Goal: Transaction & Acquisition: Book appointment/travel/reservation

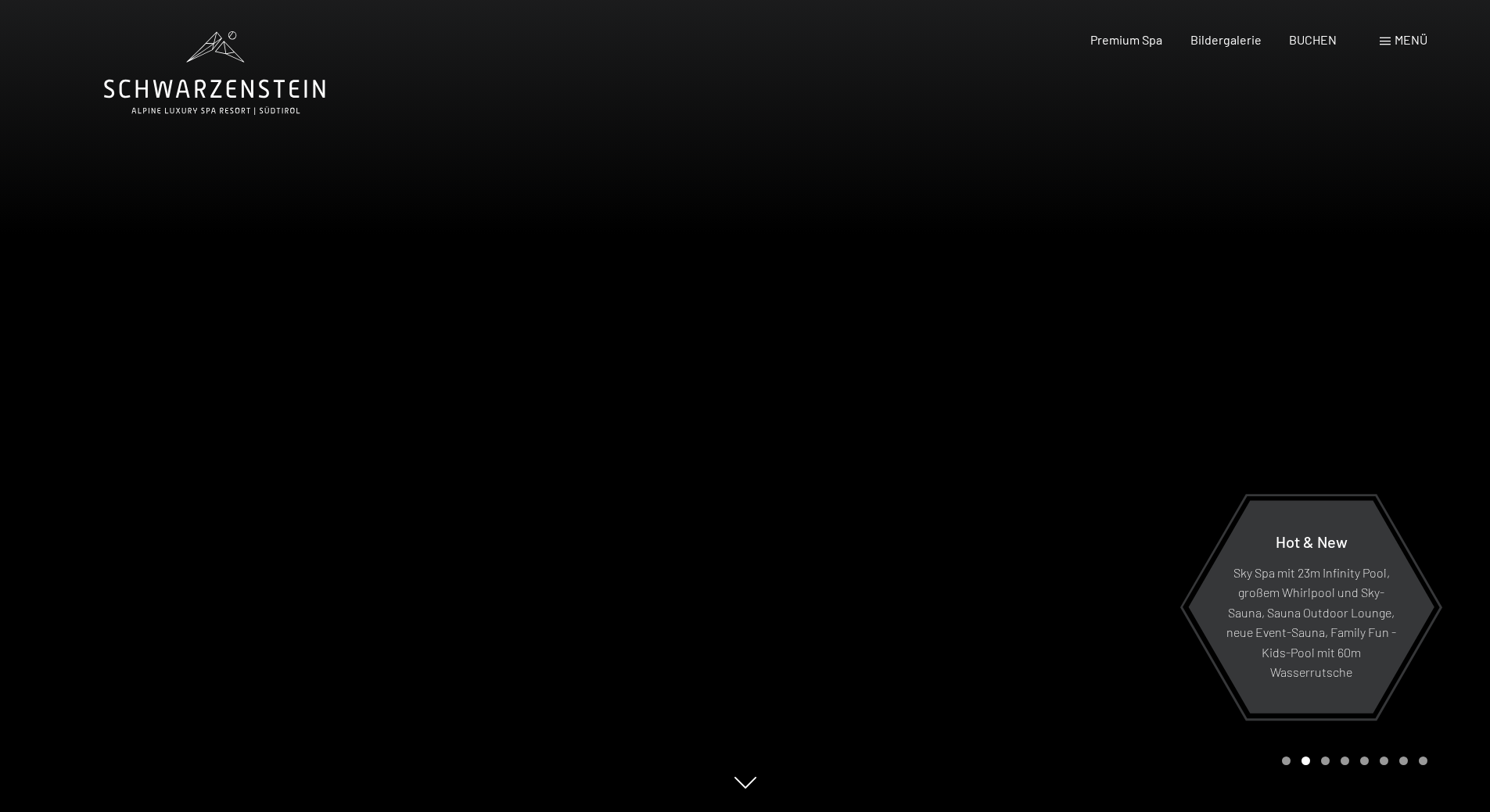
click at [1415, 42] on span "Menü" at bounding box center [1411, 38] width 33 height 14
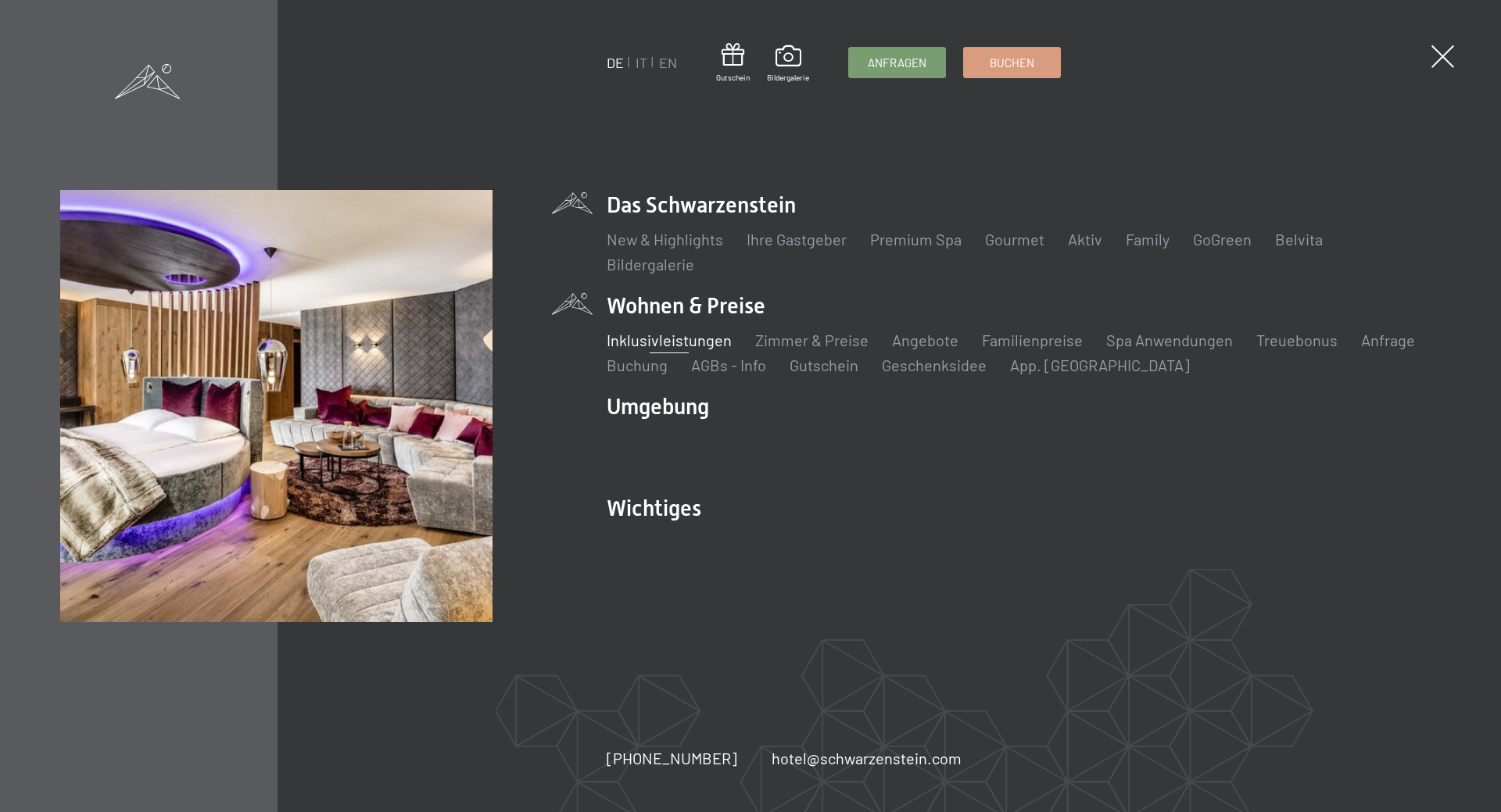
click at [689, 338] on link "Inklusivleistungen" at bounding box center [670, 341] width 125 height 19
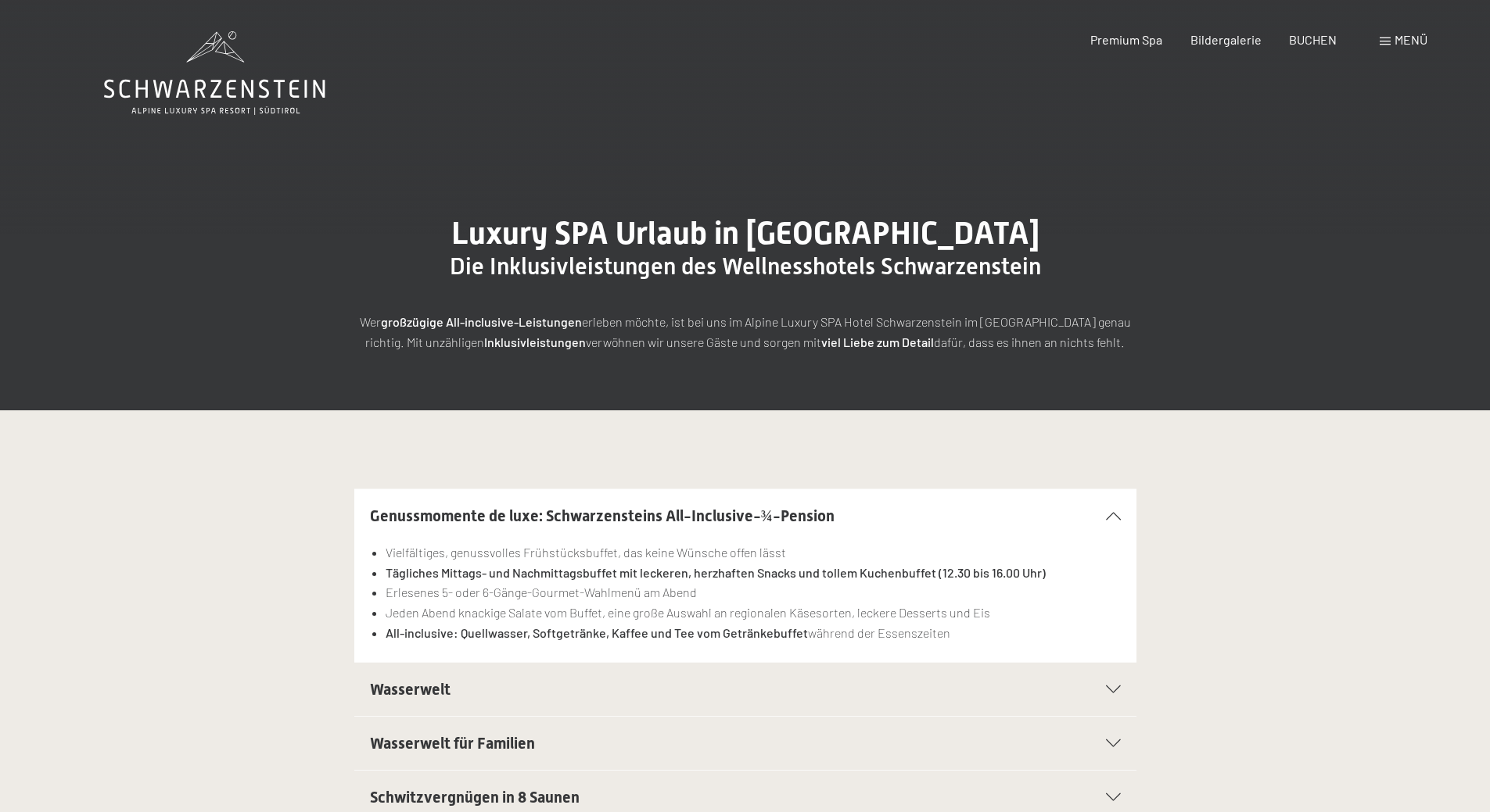
click at [1117, 48] on div "Premium Spa Bildergalerie BUCHEN" at bounding box center [1199, 40] width 328 height 17
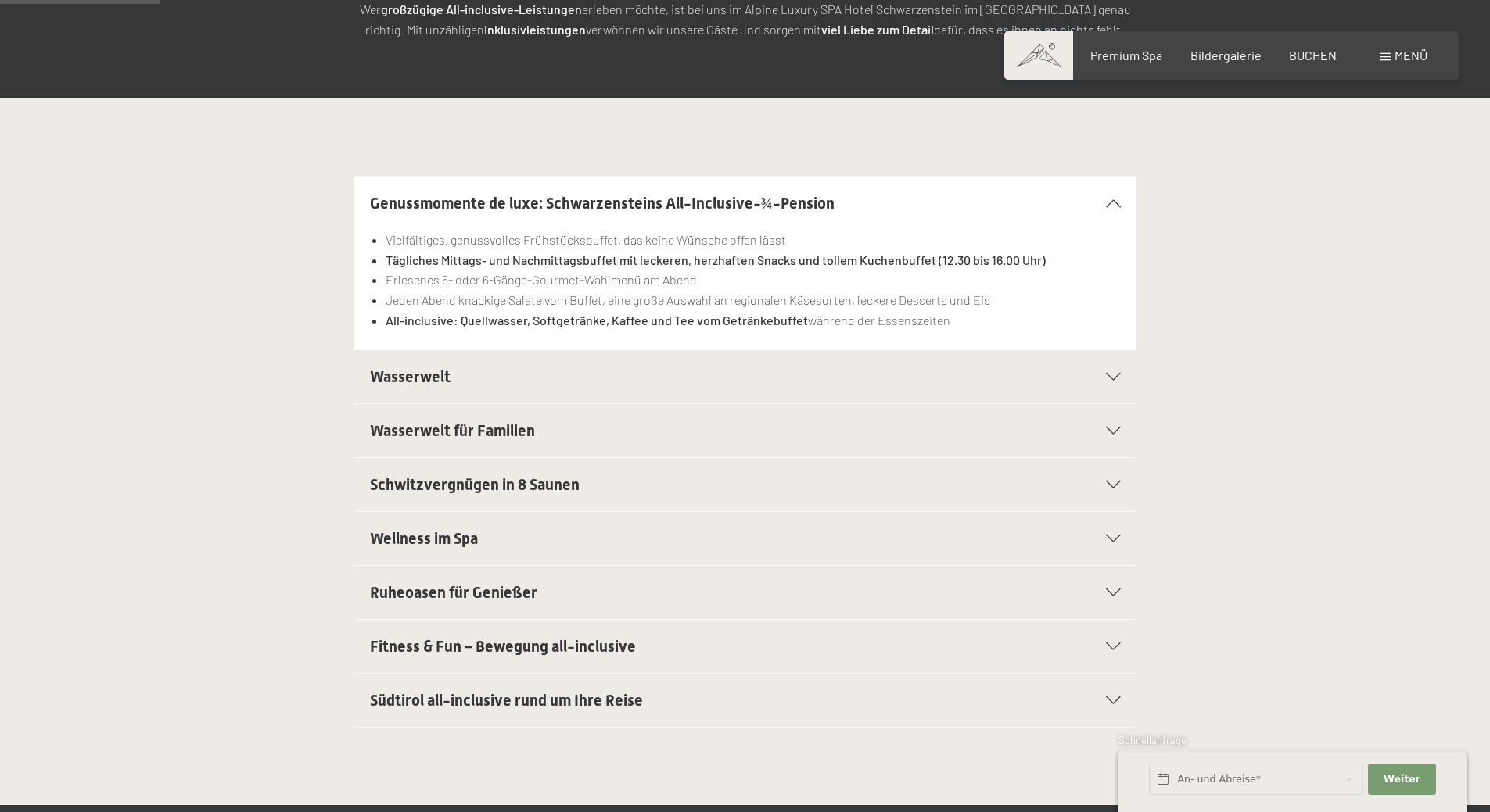
click at [1109, 533] on div "Wellness im Spa" at bounding box center [745, 538] width 751 height 53
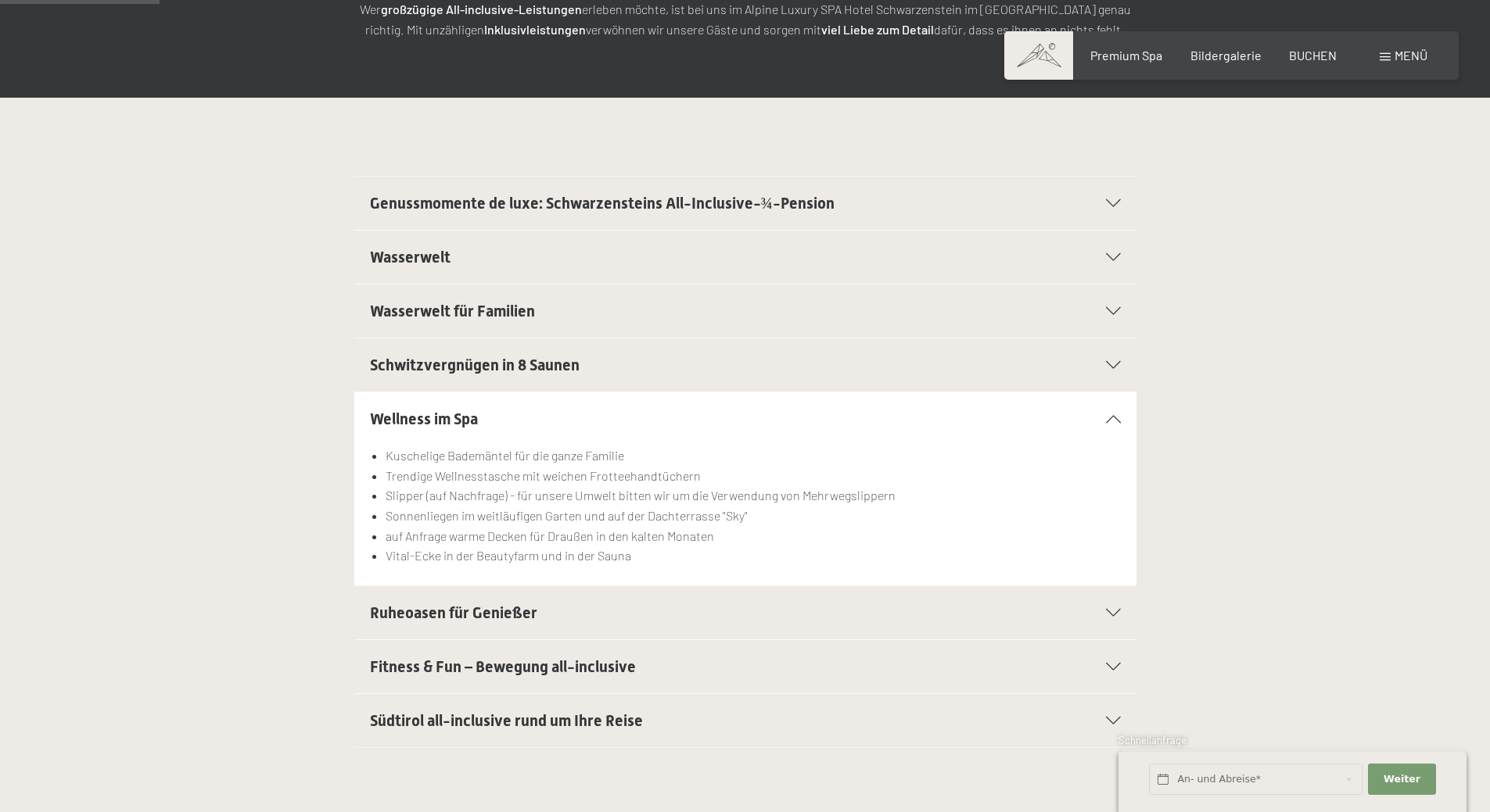
click at [1113, 365] on icon at bounding box center [1113, 365] width 14 height 8
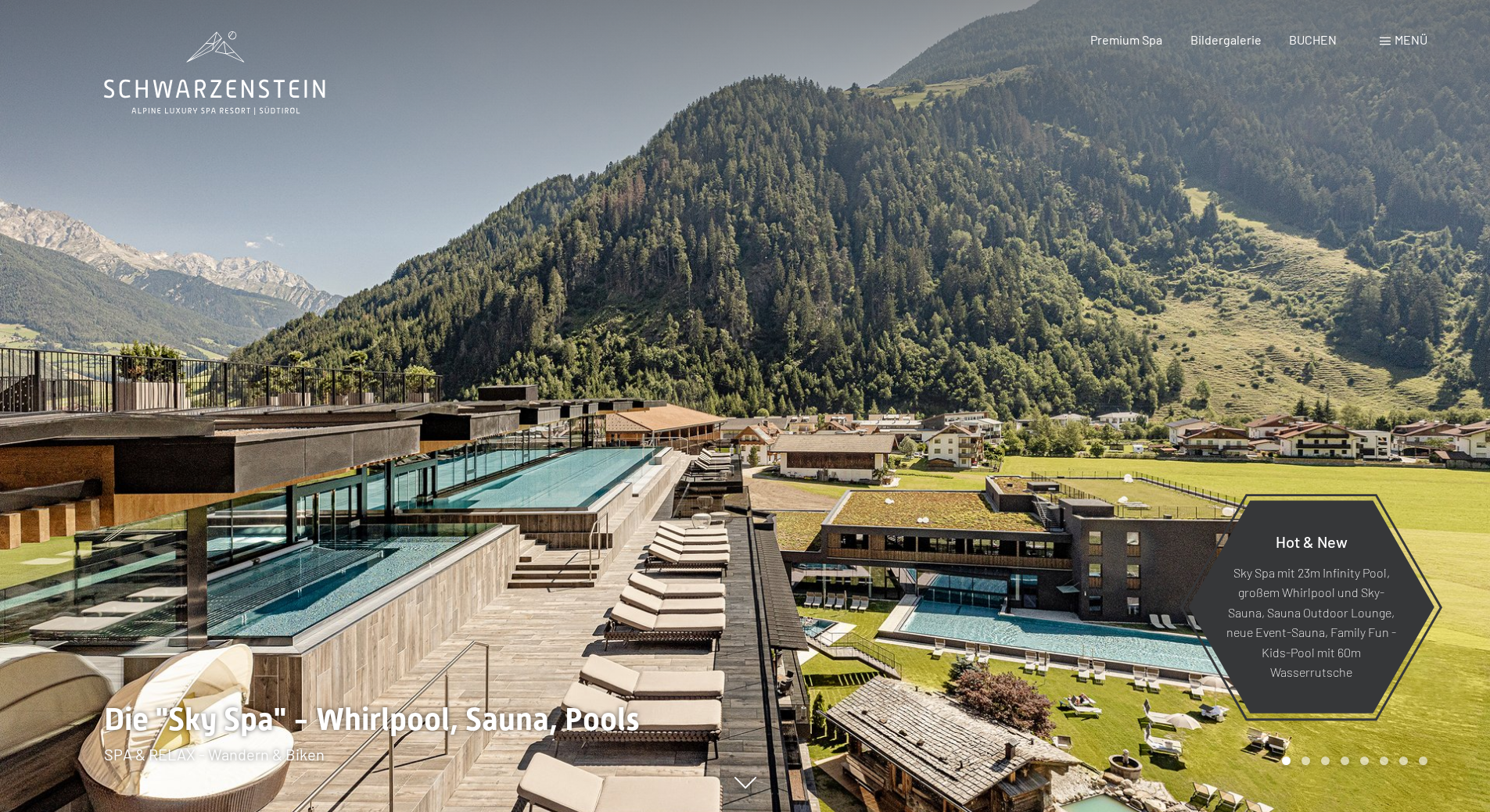
click at [1398, 45] on span "Menü" at bounding box center [1411, 38] width 33 height 14
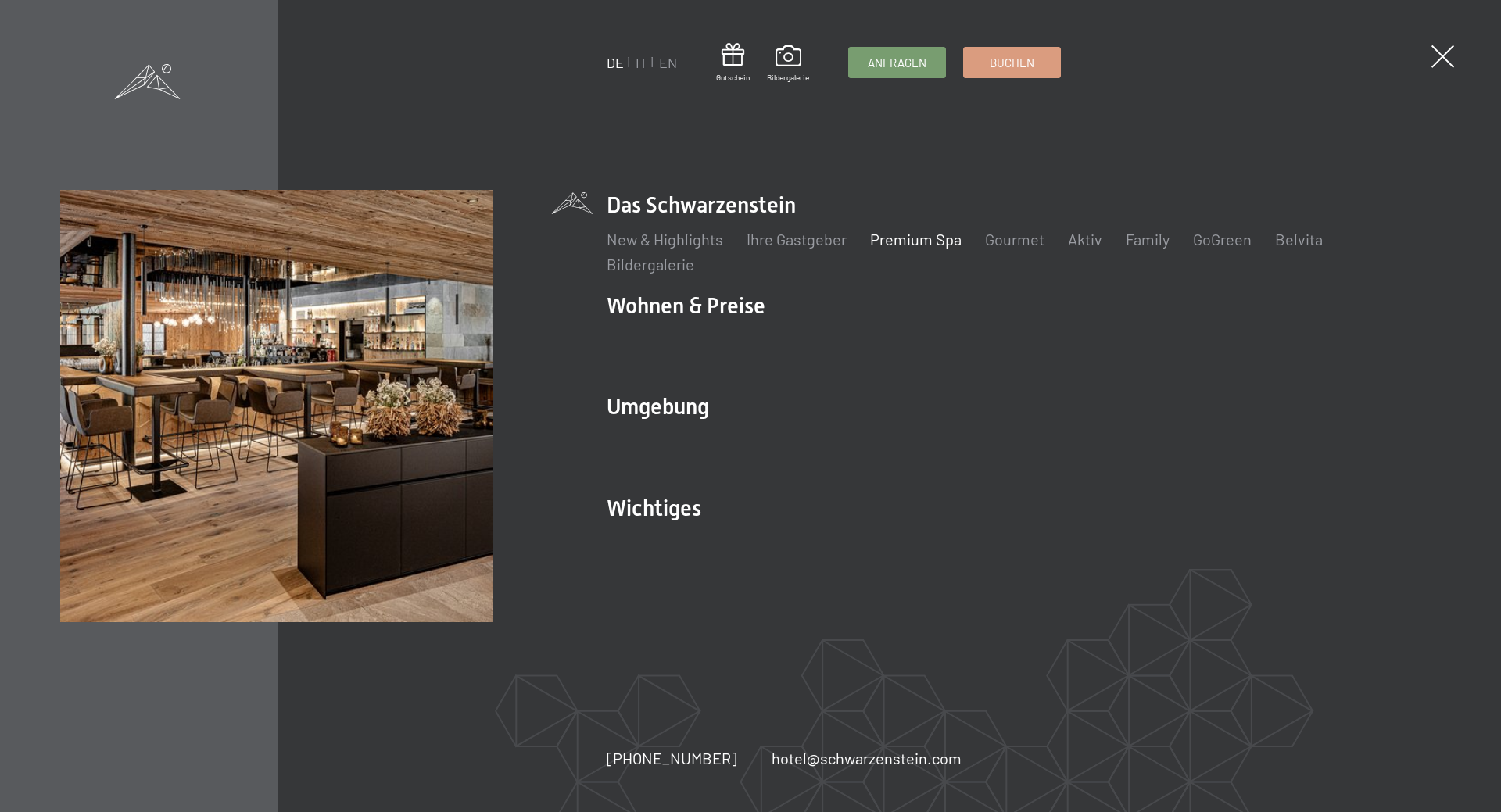
click at [888, 239] on link "Premium Spa" at bounding box center [915, 240] width 91 height 19
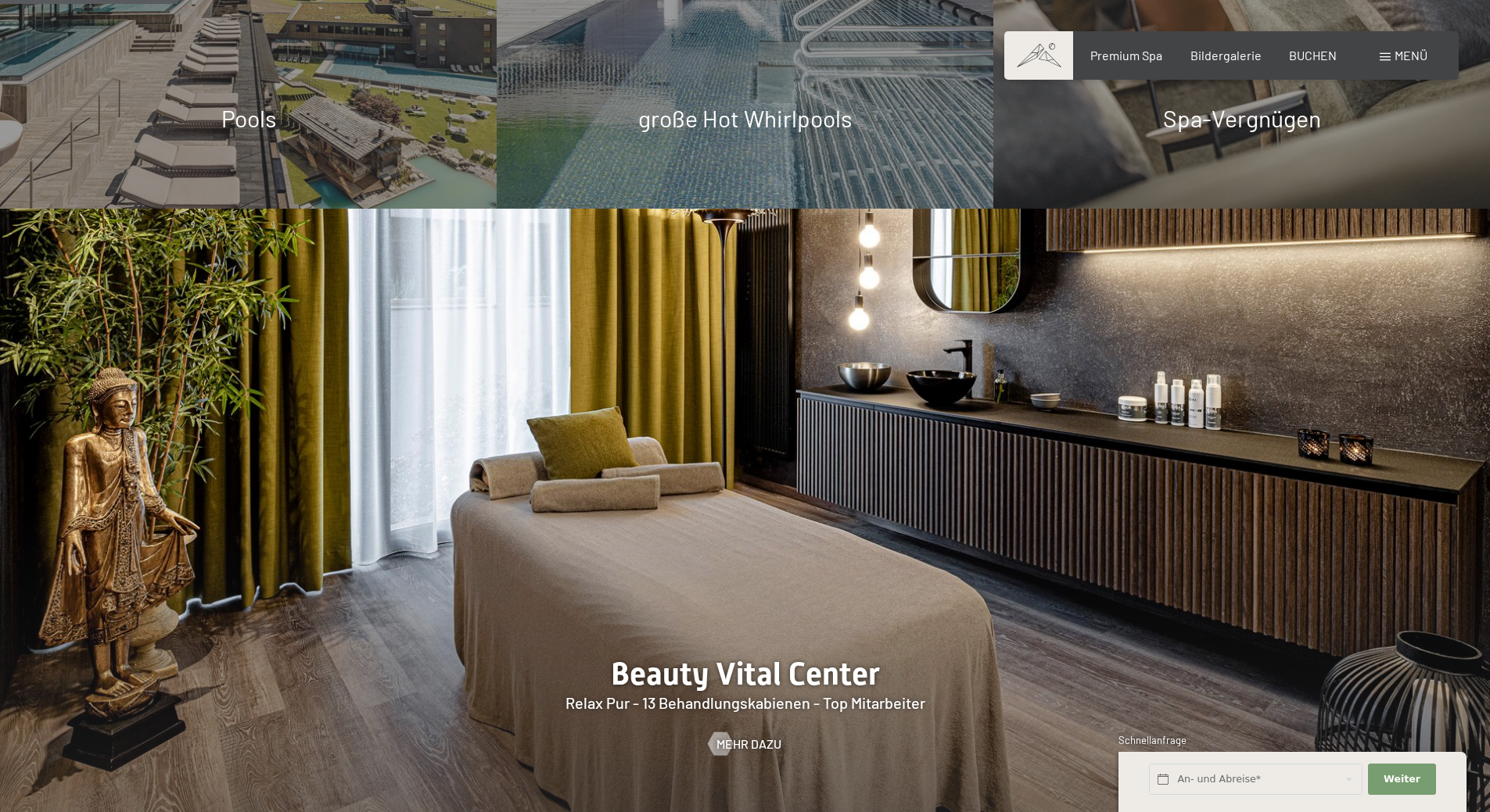
scroll to position [1408, 0]
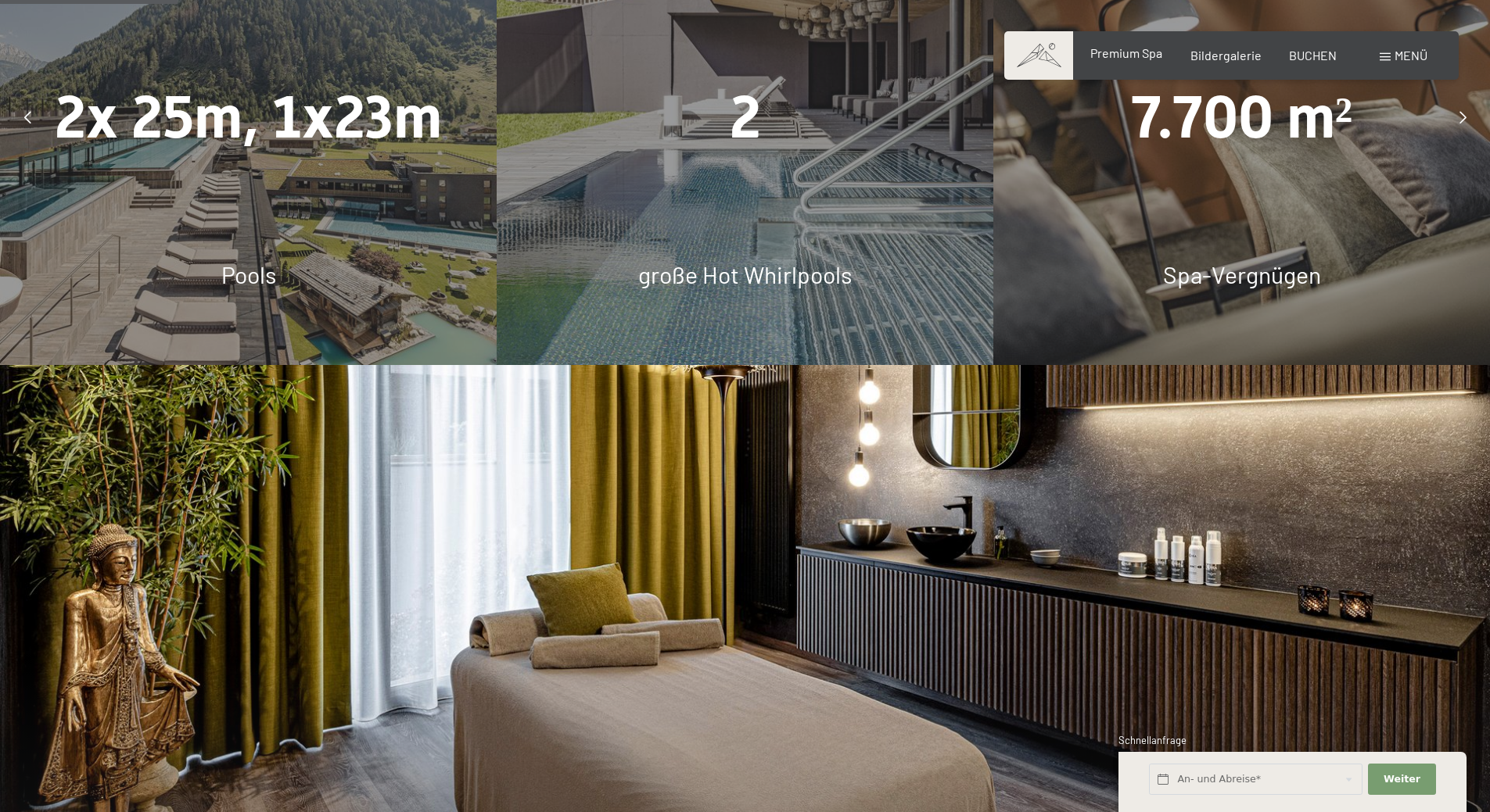
click at [1132, 55] on span "Premium Spa" at bounding box center [1126, 52] width 72 height 14
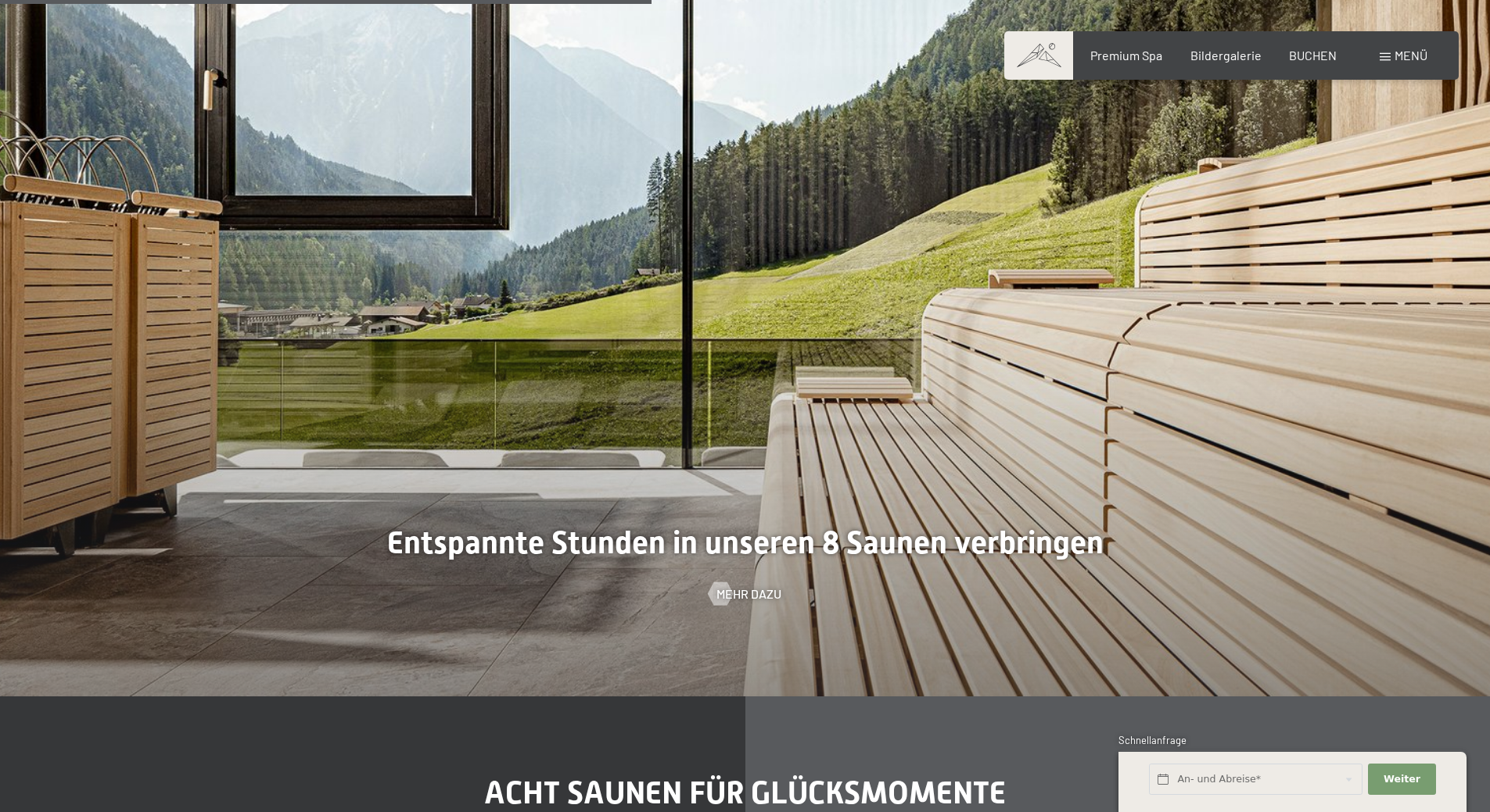
scroll to position [5160, 0]
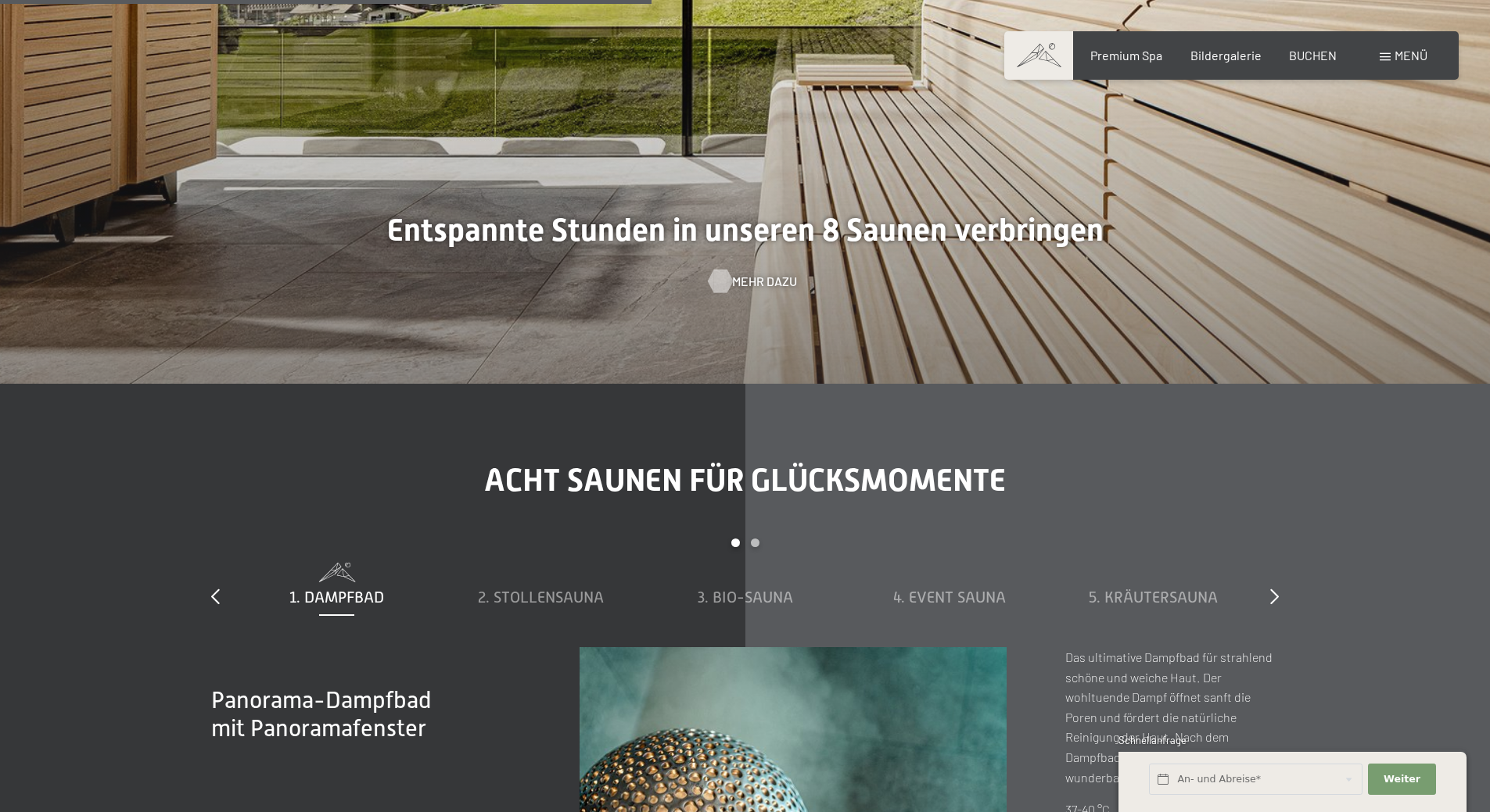
click at [774, 279] on span "Mehr dazu" at bounding box center [764, 282] width 64 height 17
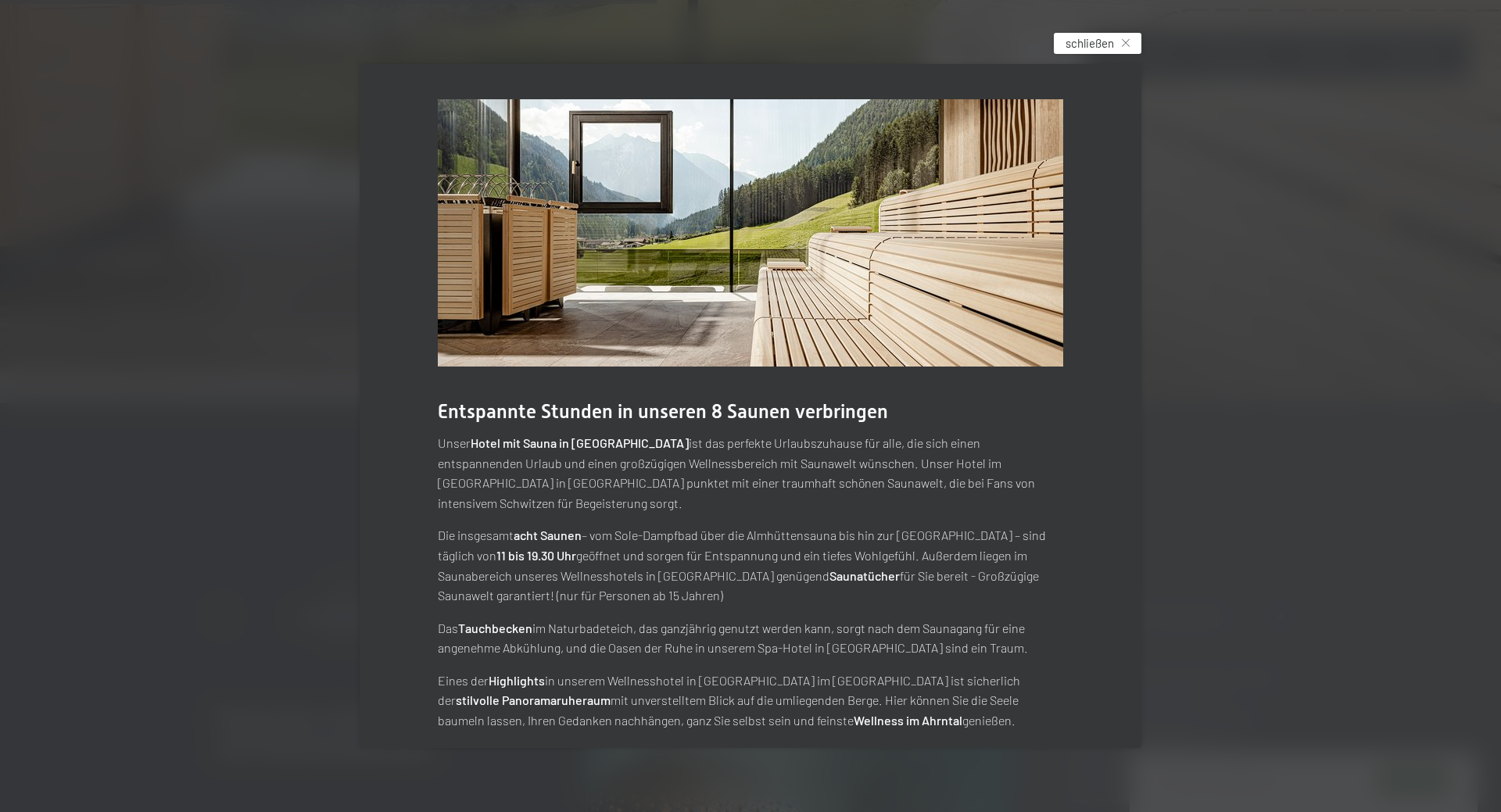
click at [1090, 41] on span "schließen" at bounding box center [1089, 43] width 48 height 16
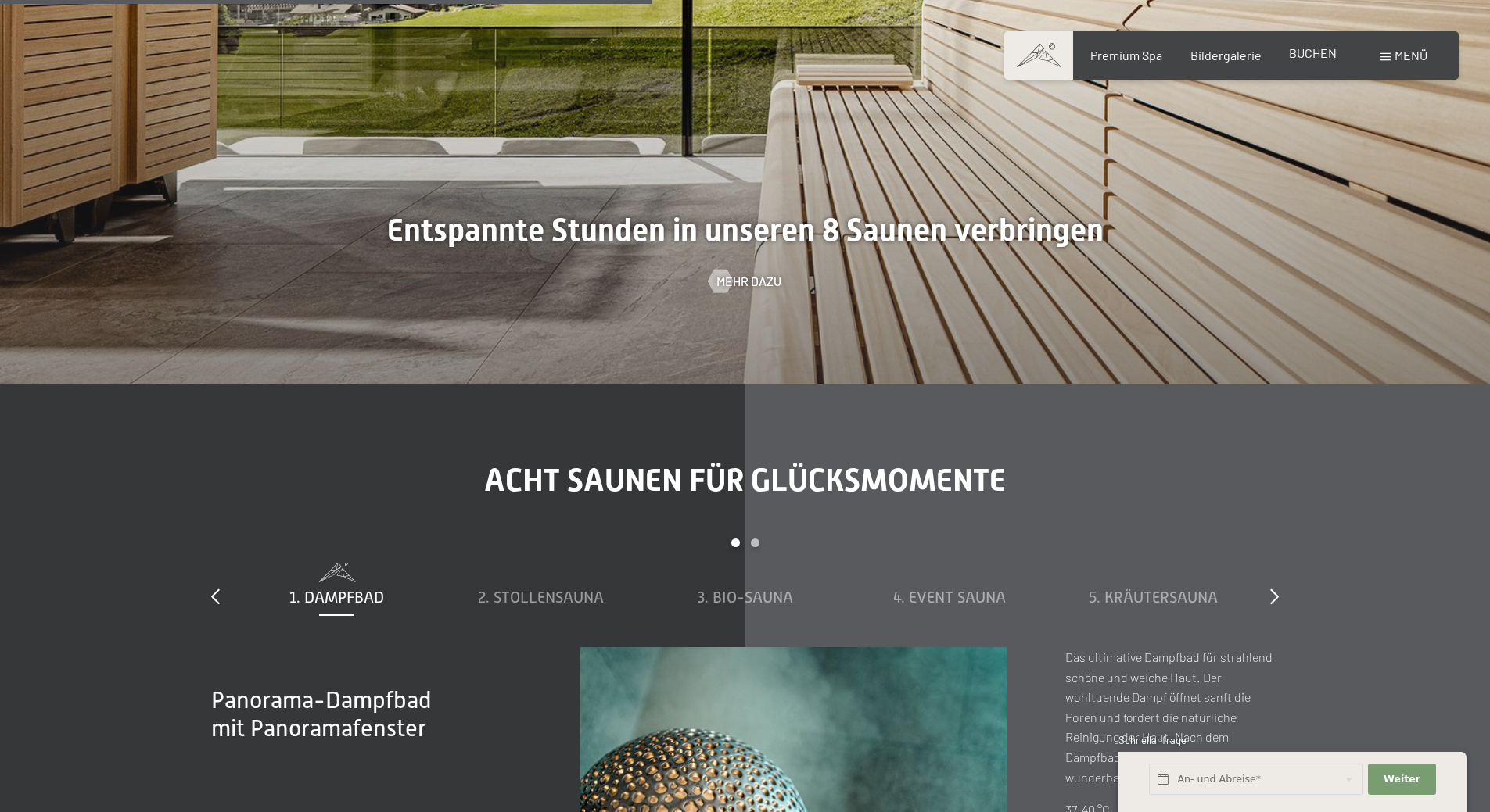
click at [1301, 58] on span "BUCHEN" at bounding box center [1313, 52] width 48 height 14
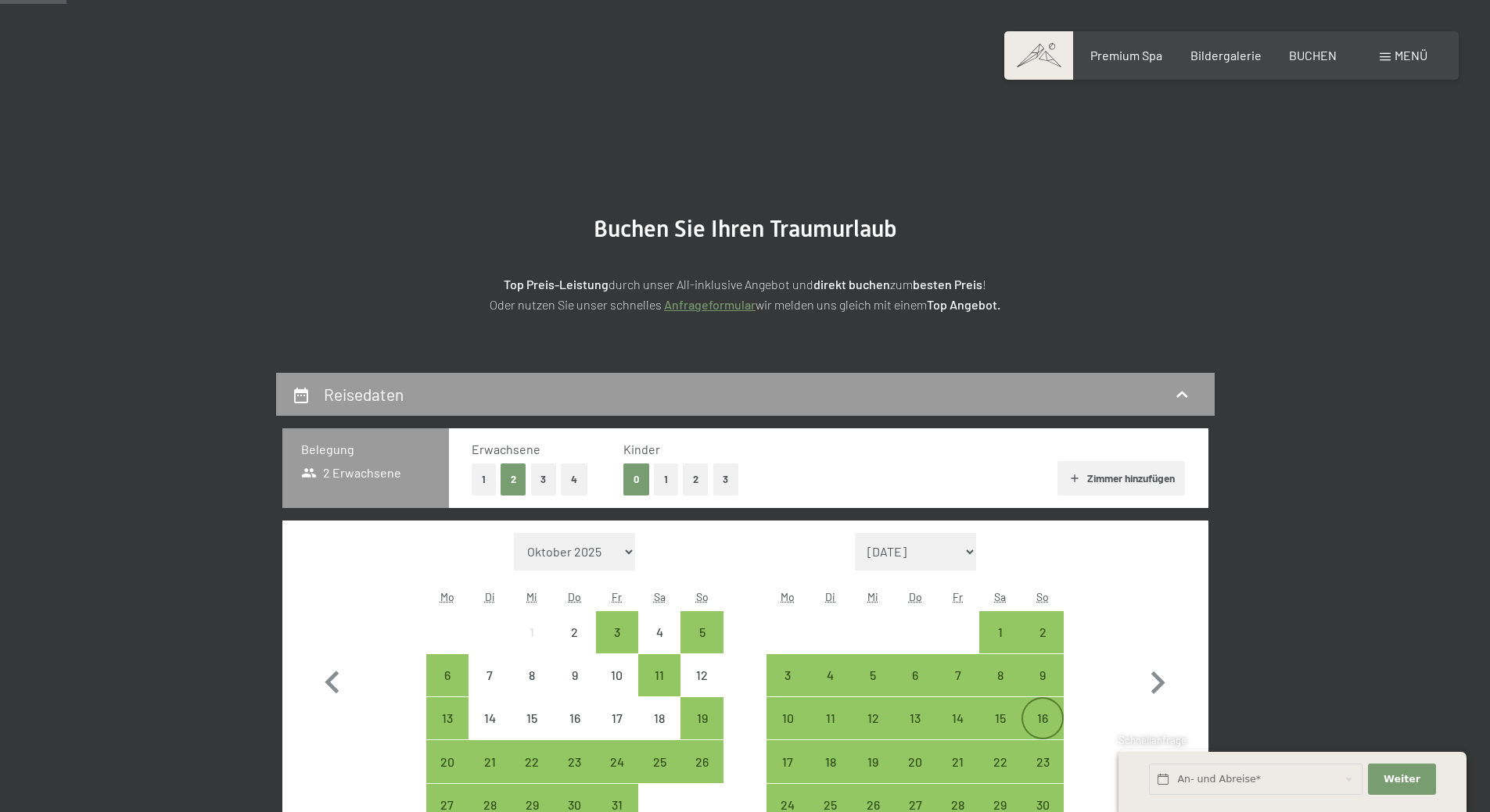
scroll to position [313, 0]
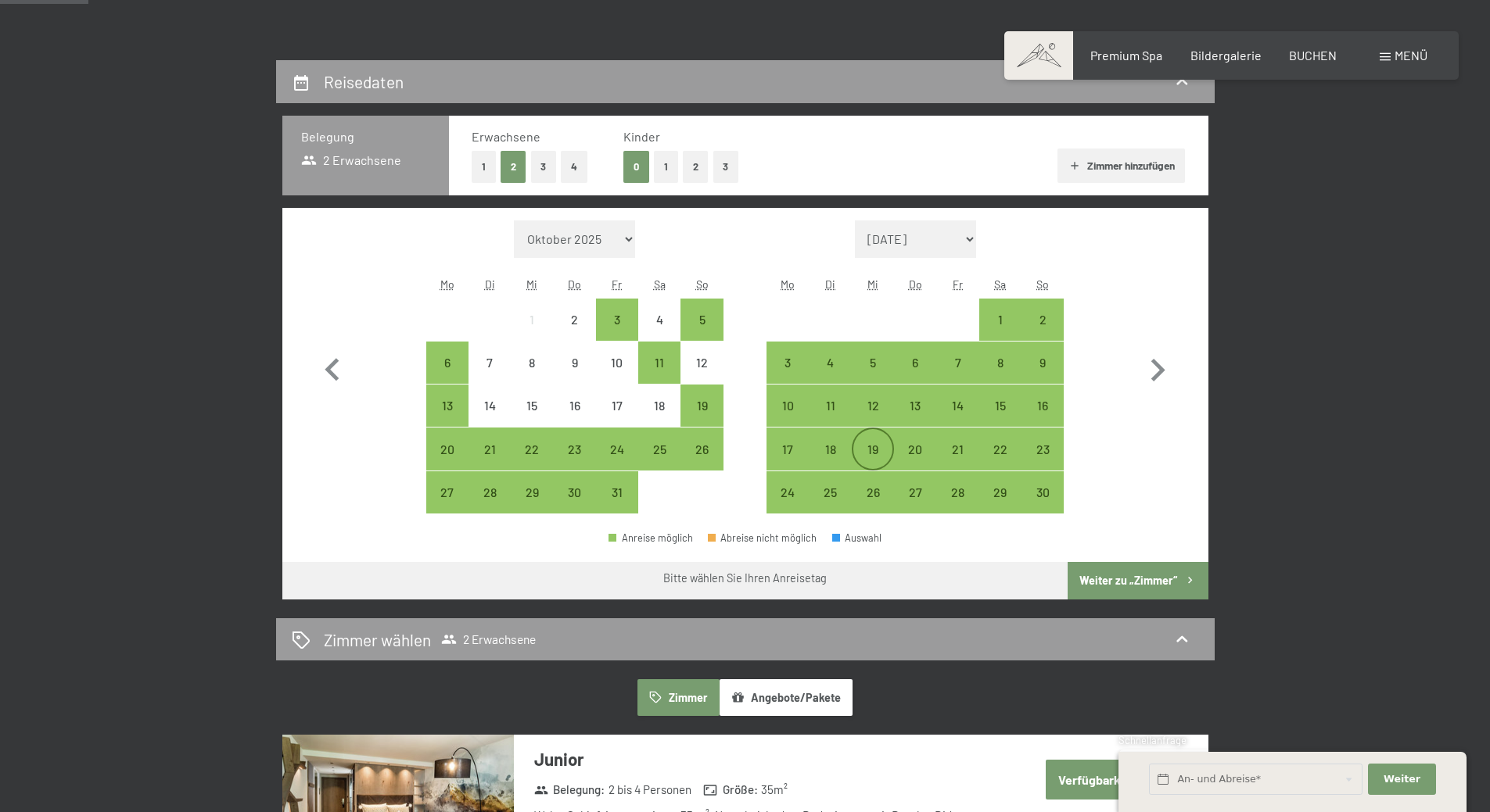
click at [874, 444] on div "19" at bounding box center [872, 463] width 39 height 39
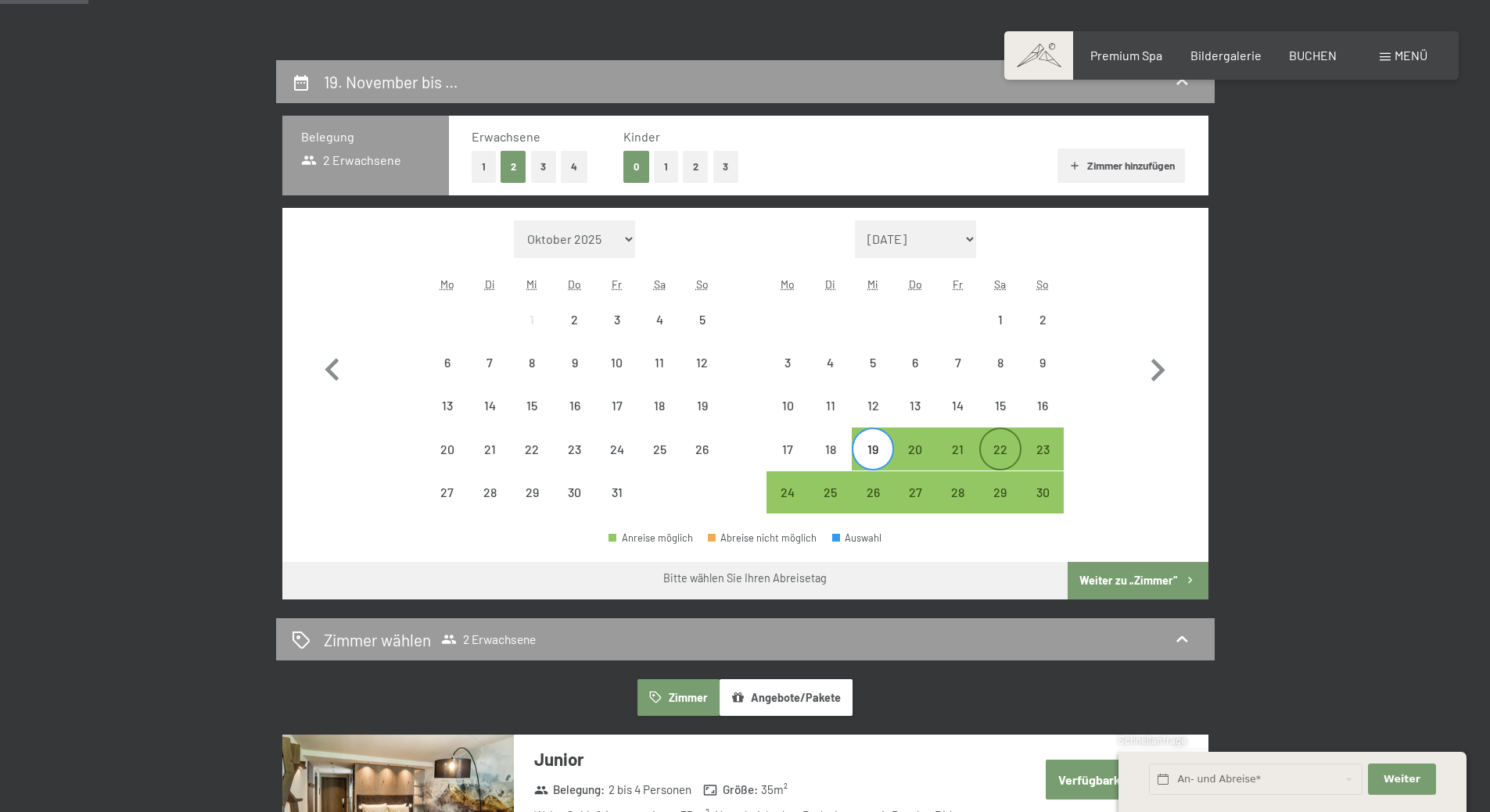
click at [996, 446] on div "22" at bounding box center [1000, 463] width 39 height 39
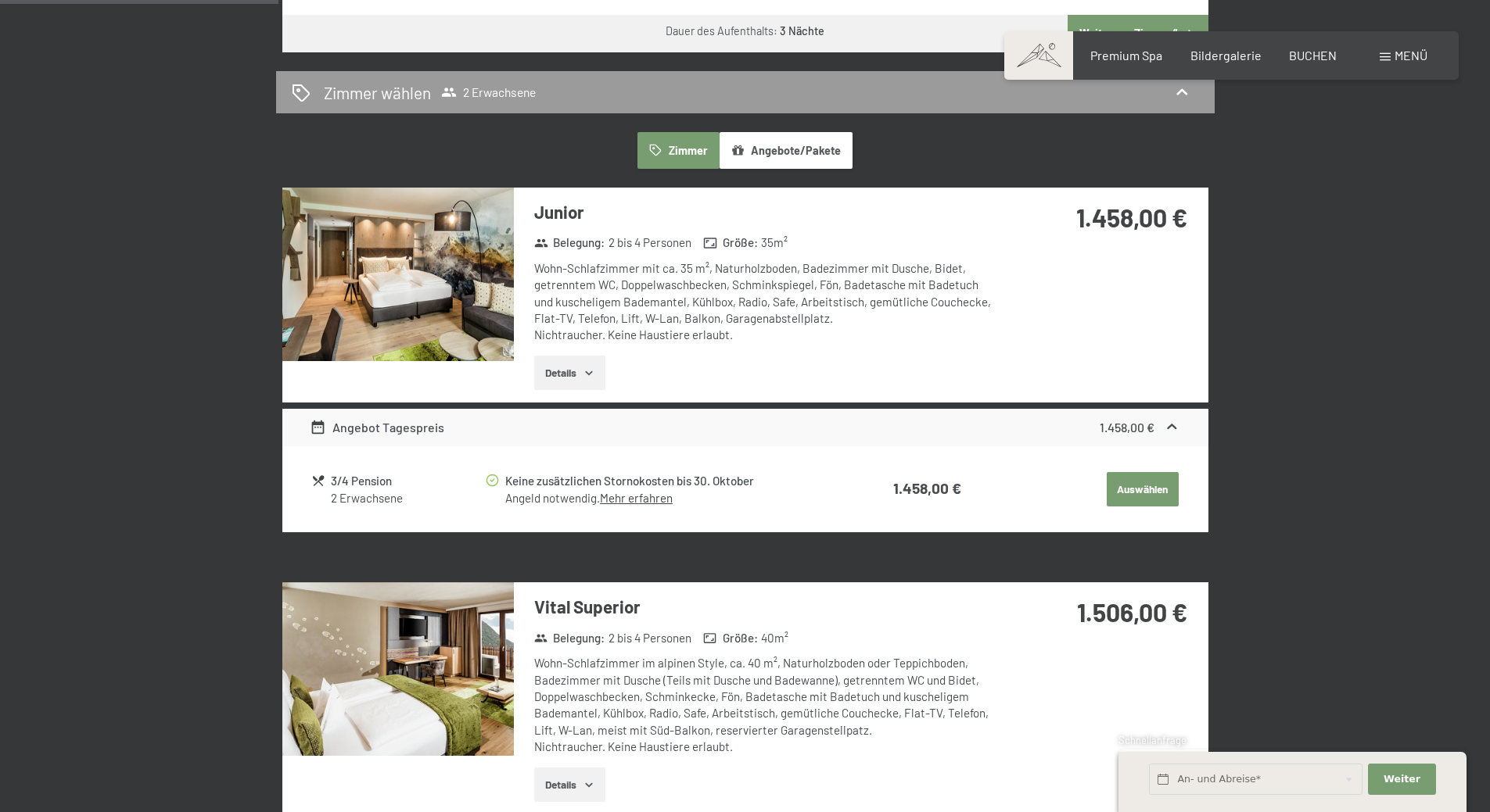
scroll to position [938, 0]
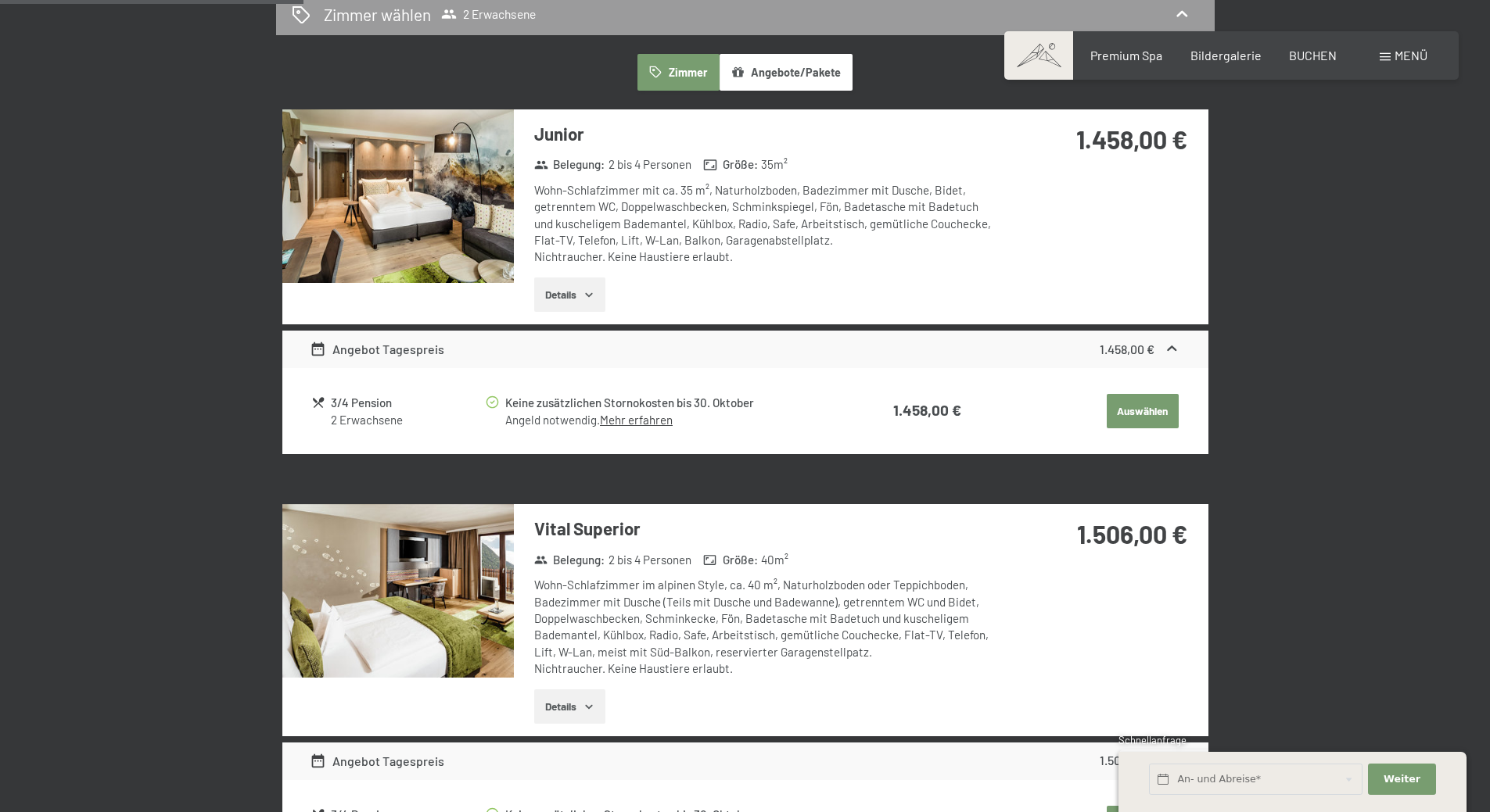
click at [574, 298] on button "Details" at bounding box center [570, 294] width 71 height 35
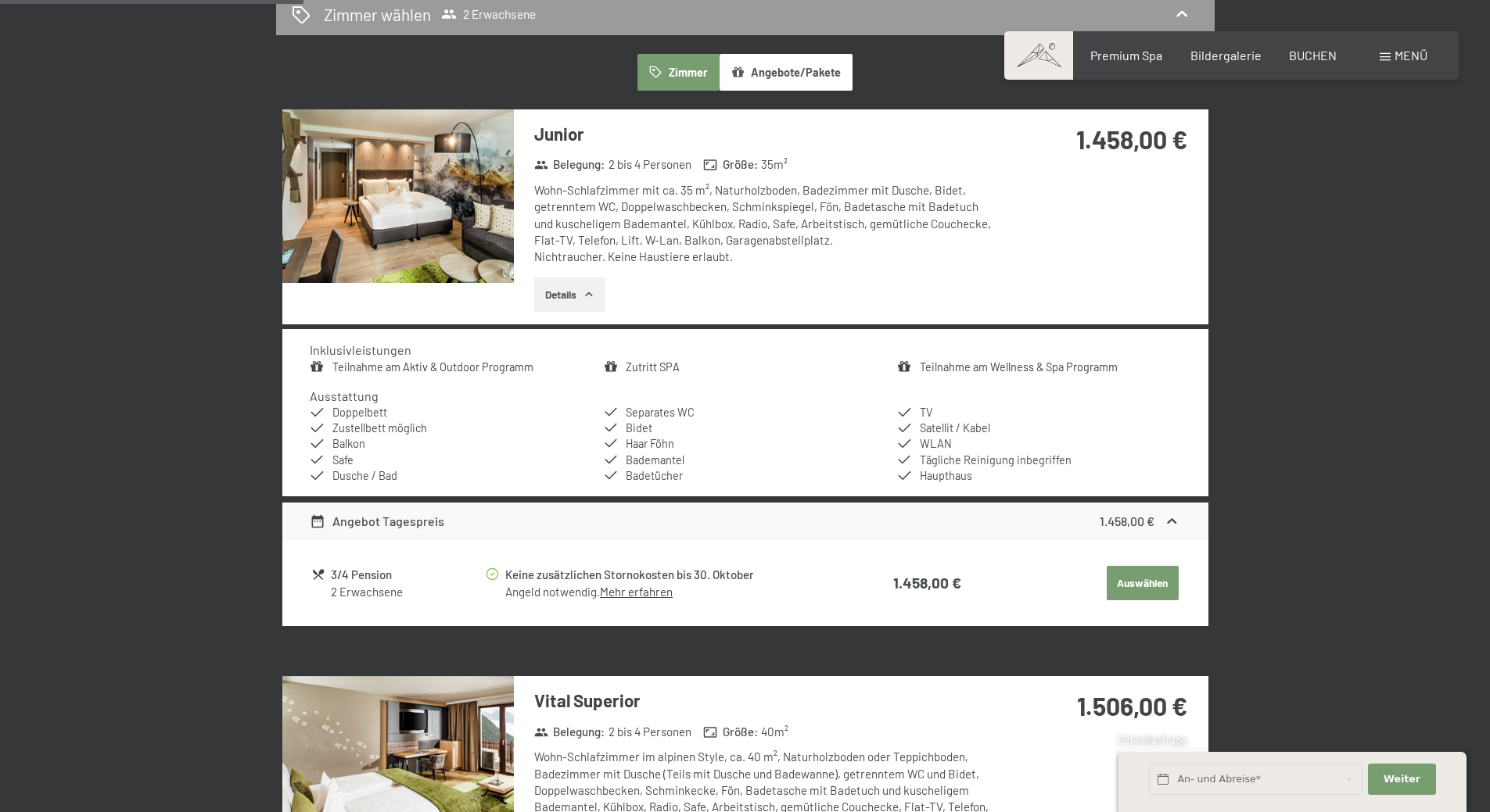
click at [574, 298] on button "Details" at bounding box center [570, 294] width 71 height 35
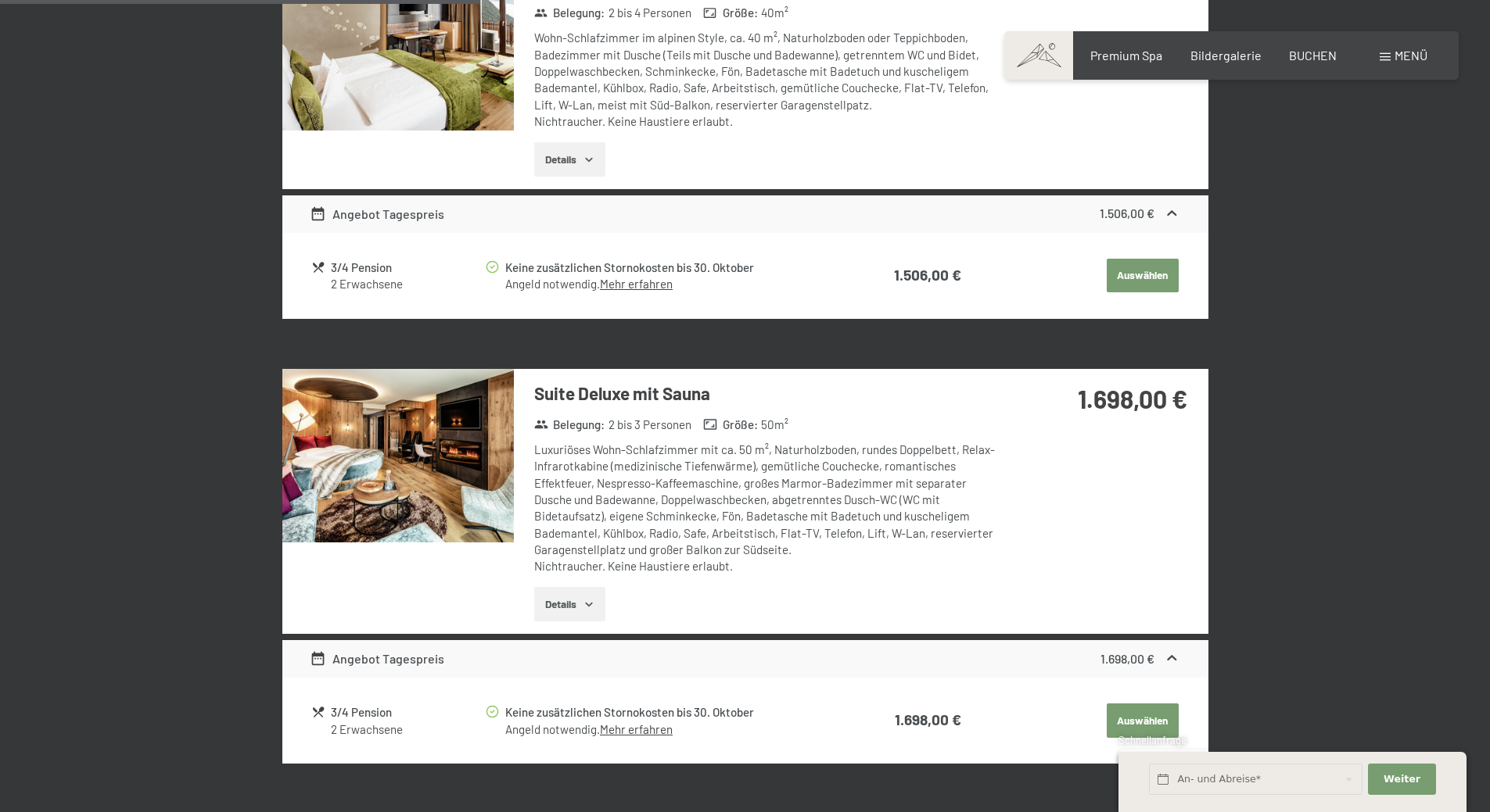
scroll to position [1641, 0]
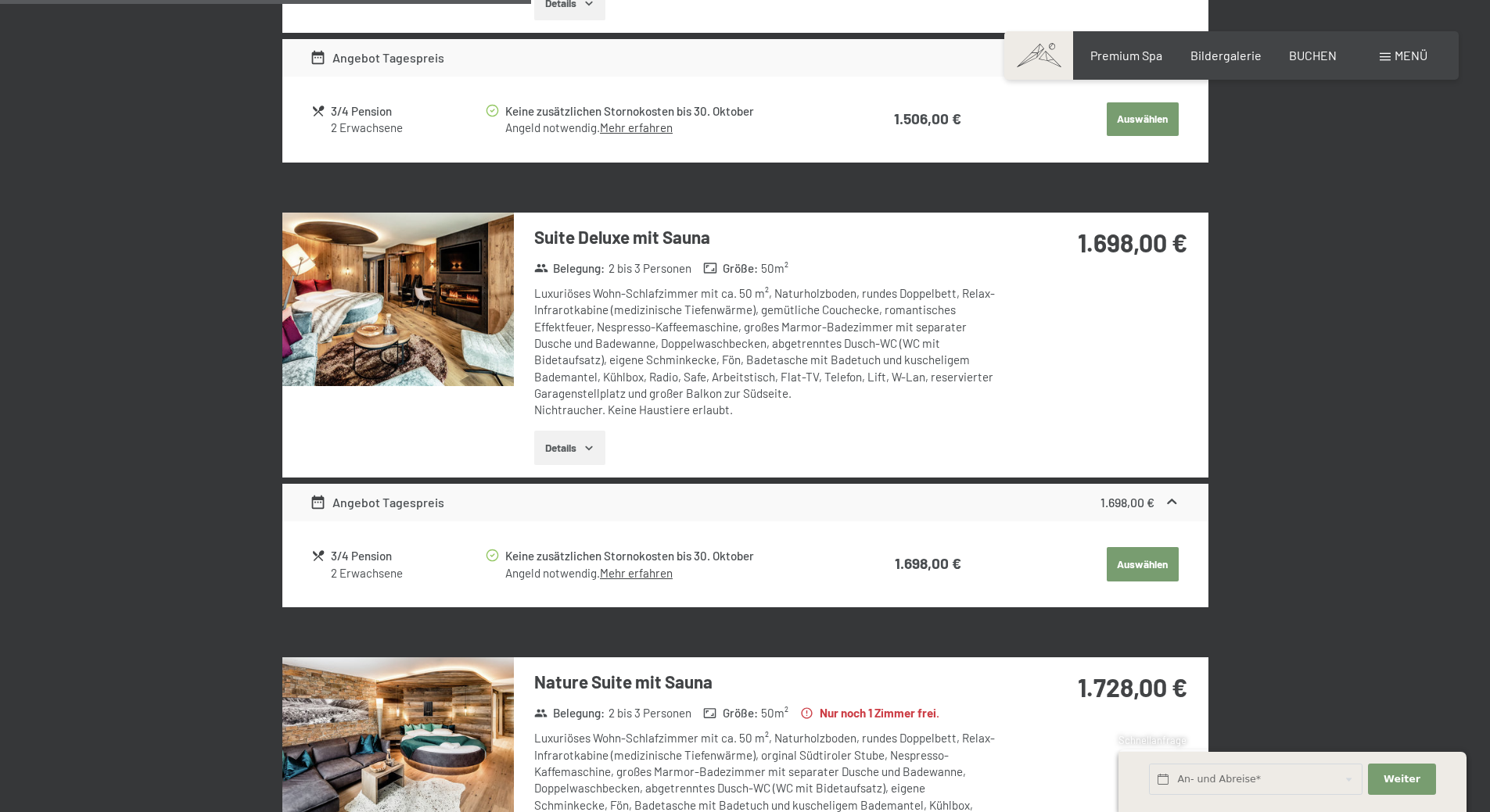
click at [566, 454] on button "Details" at bounding box center [570, 448] width 71 height 35
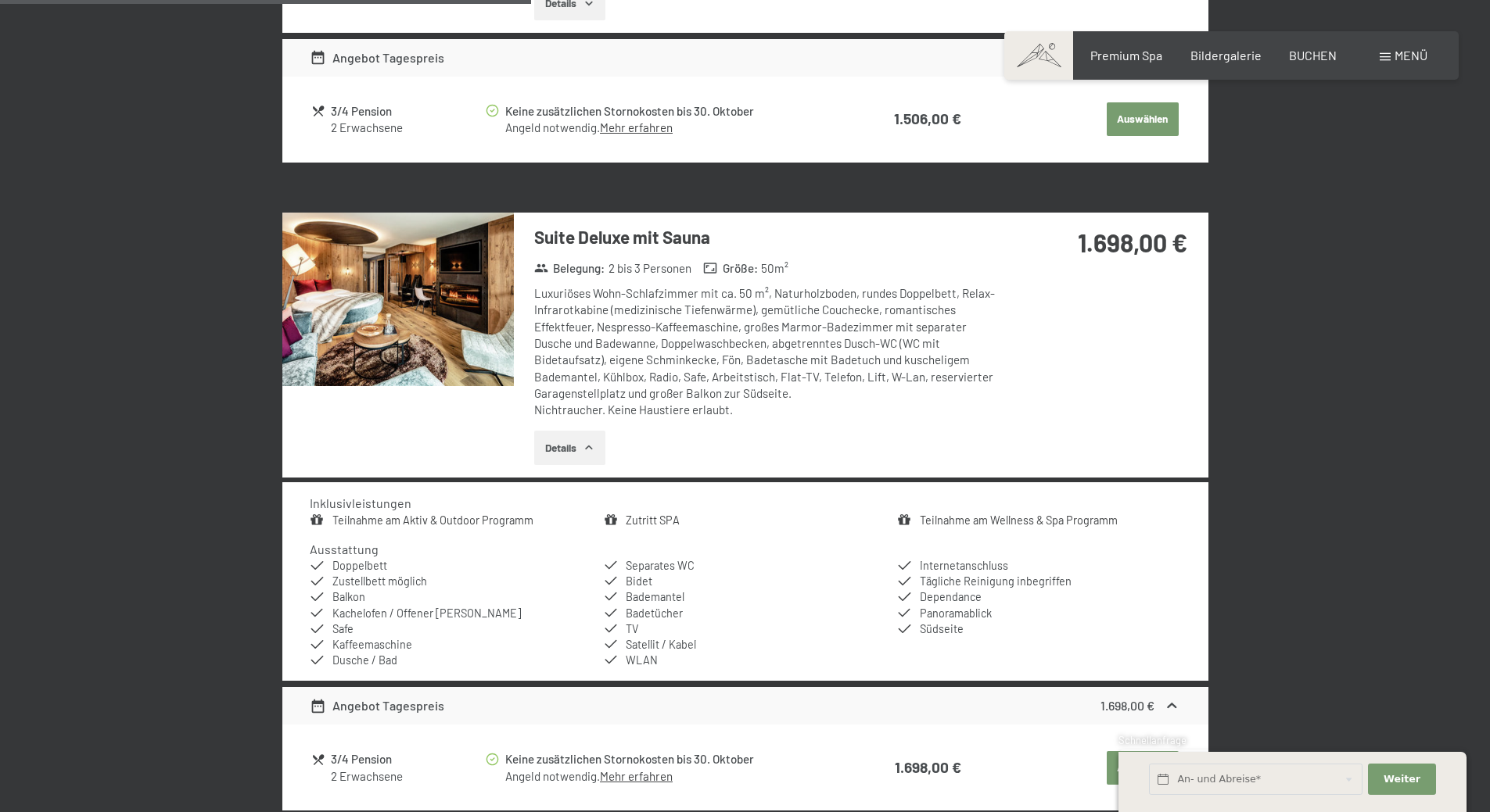
click at [566, 454] on button "Details" at bounding box center [570, 448] width 71 height 35
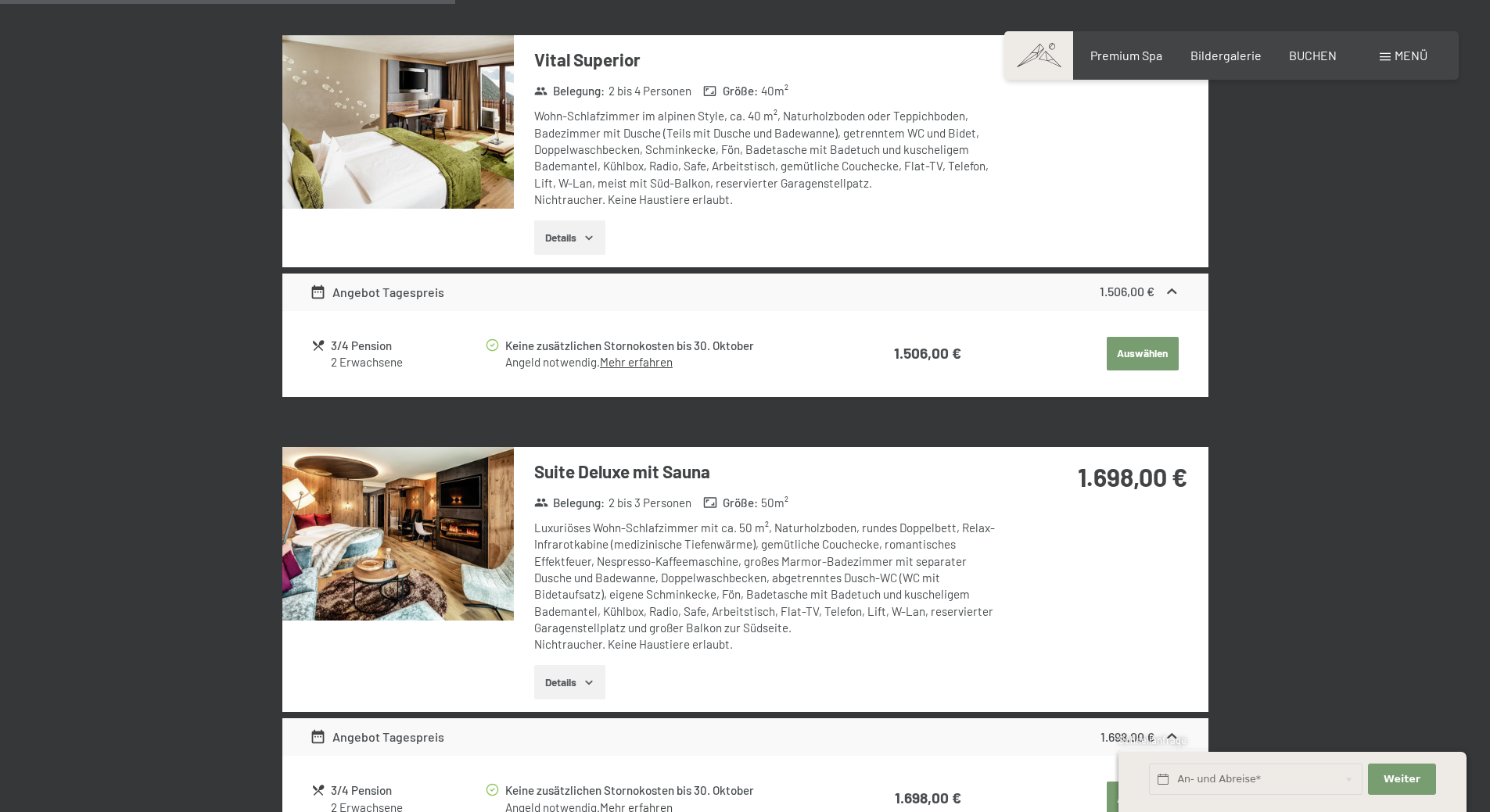
scroll to position [1563, 0]
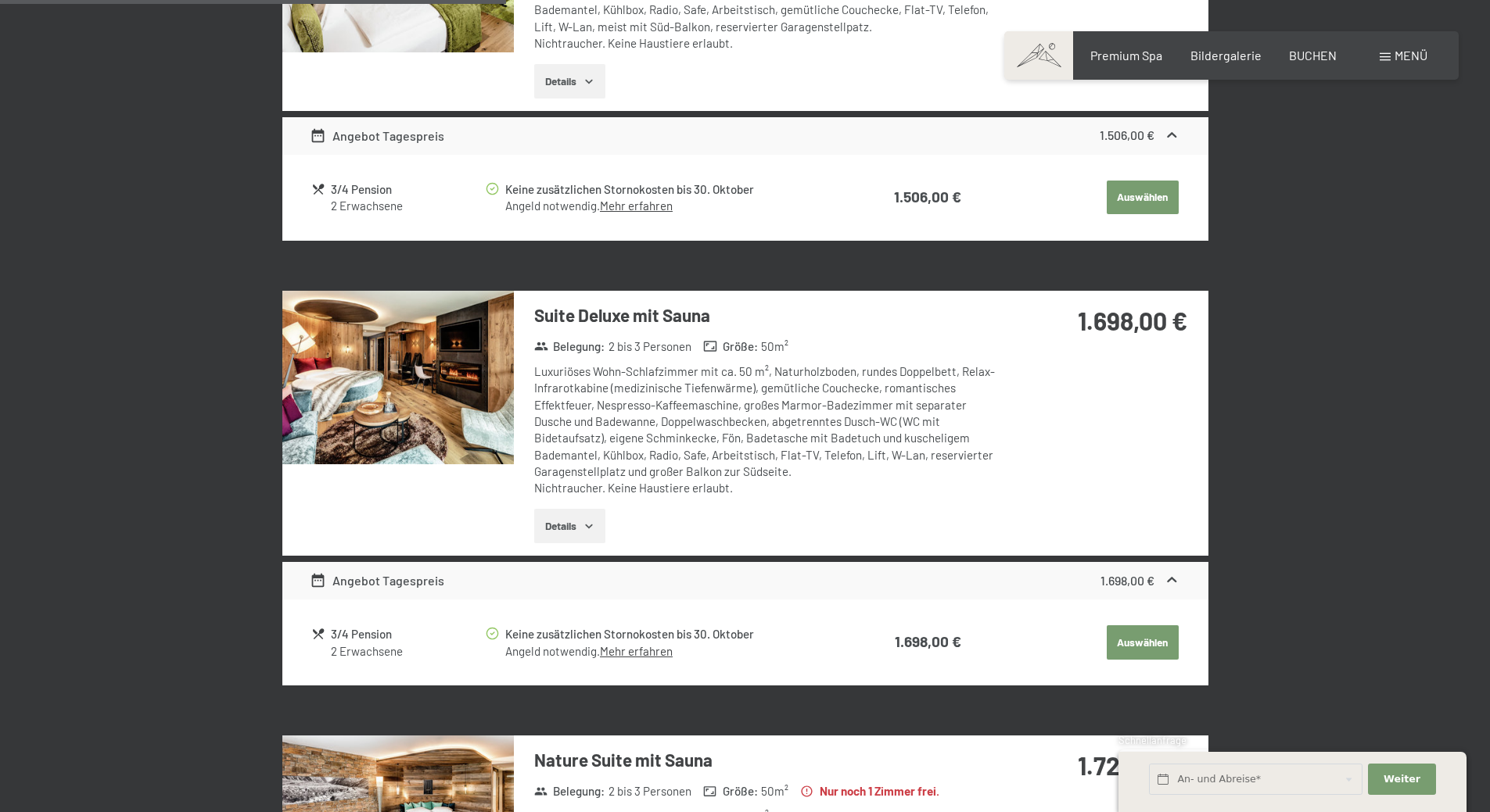
click at [1134, 647] on button "Auswählen" at bounding box center [1143, 643] width 72 height 35
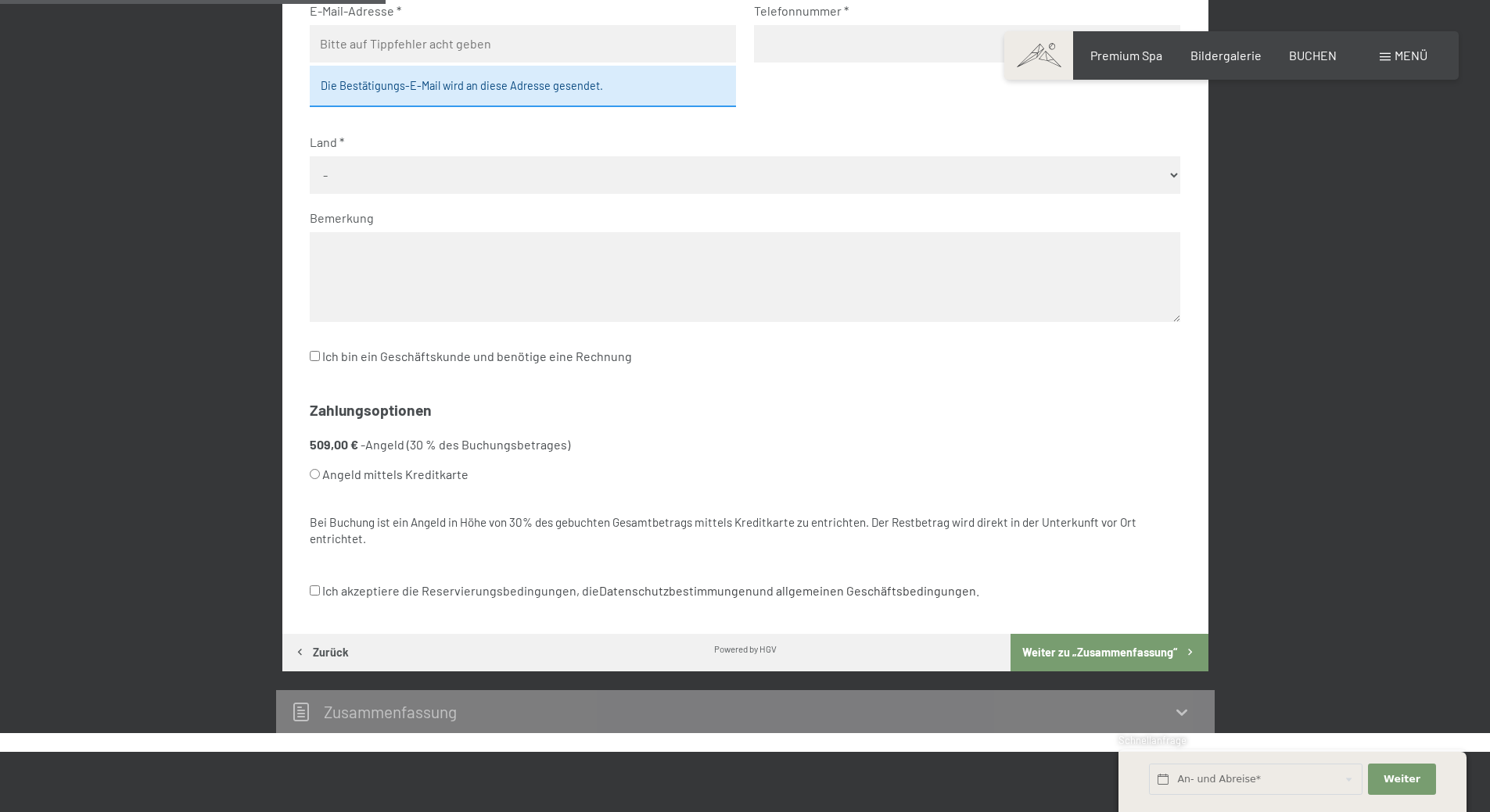
scroll to position [451, 0]
